Goal: Transaction & Acquisition: Purchase product/service

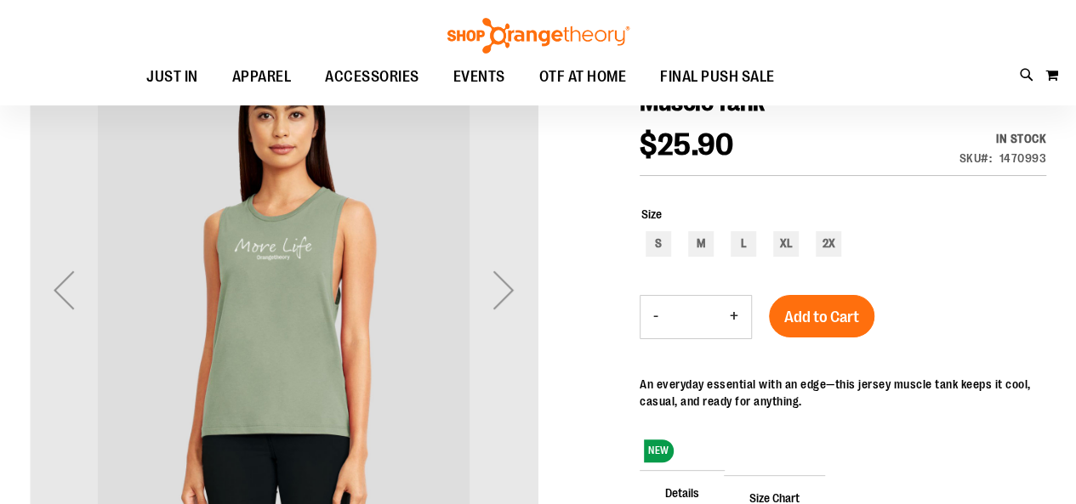
scroll to position [24, 0]
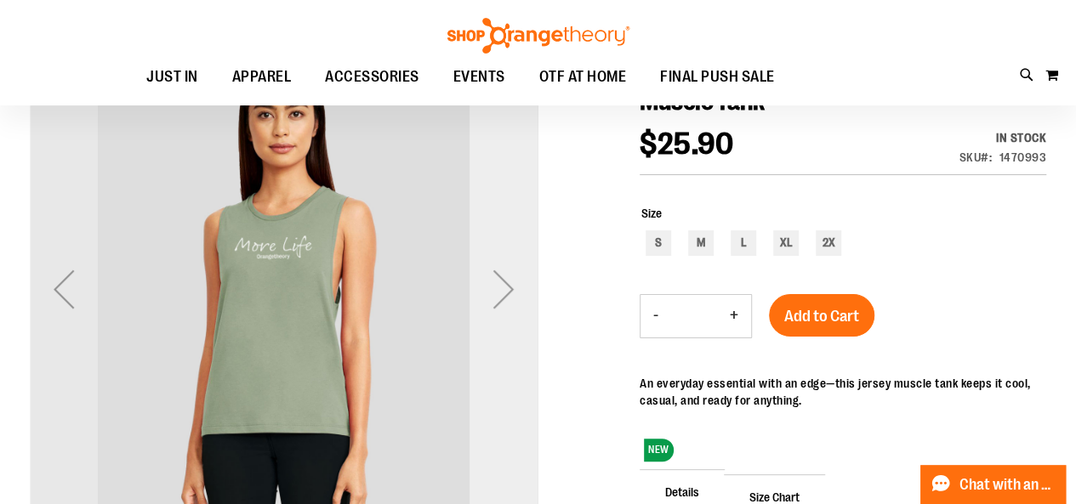
click at [497, 295] on div "Next" at bounding box center [504, 289] width 68 height 68
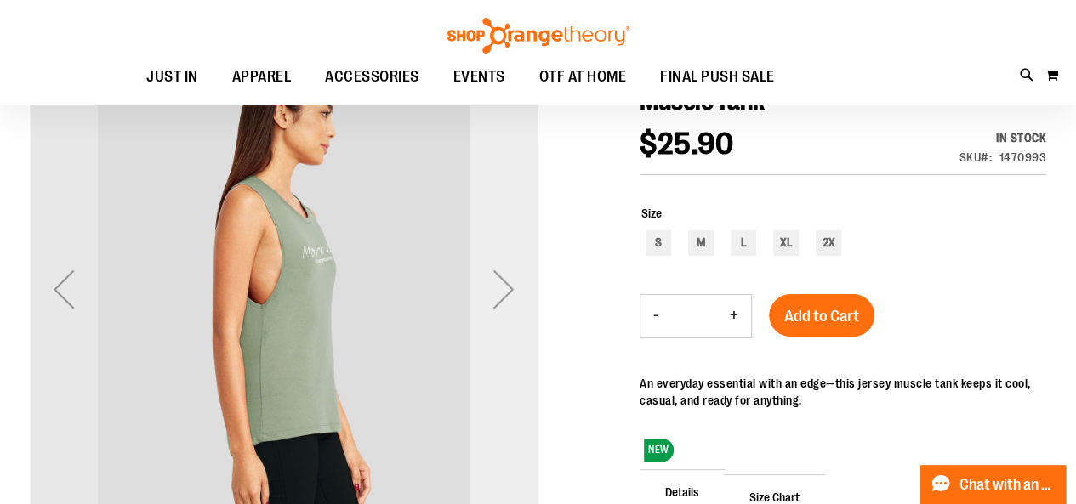
click at [514, 294] on div "Next" at bounding box center [504, 289] width 68 height 68
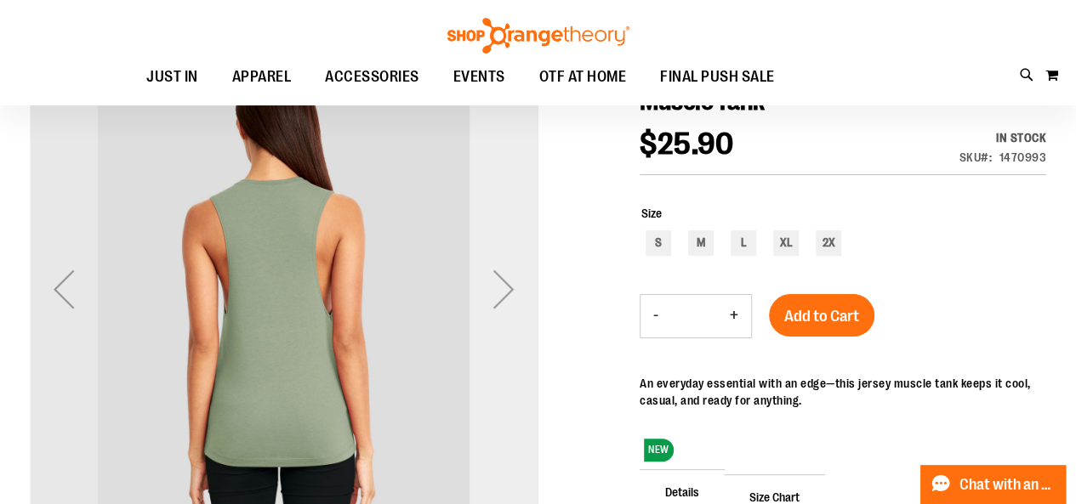
click at [509, 277] on div "Next" at bounding box center [504, 289] width 68 height 68
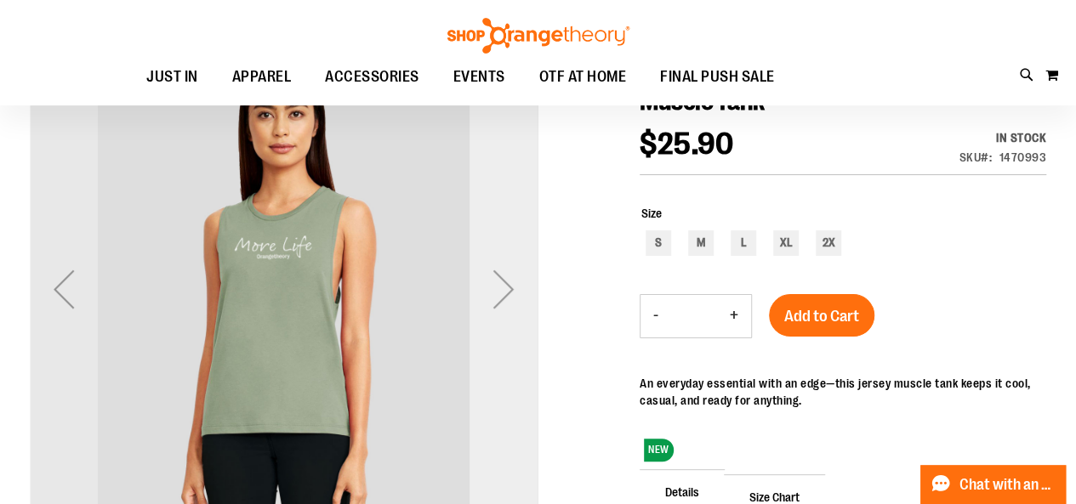
click at [505, 279] on div "Next" at bounding box center [504, 289] width 68 height 68
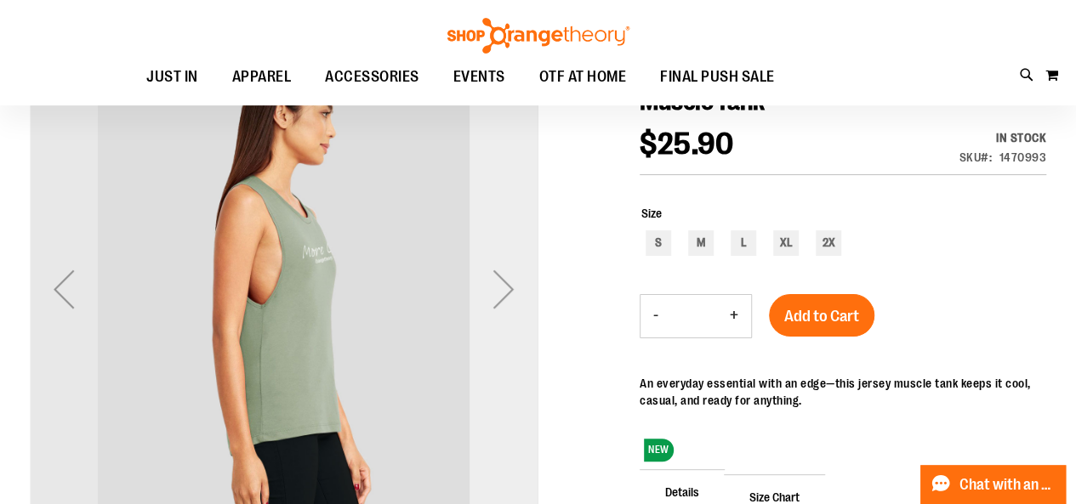
click at [502, 278] on div "Next" at bounding box center [504, 289] width 68 height 68
